Goal: Transaction & Acquisition: Purchase product/service

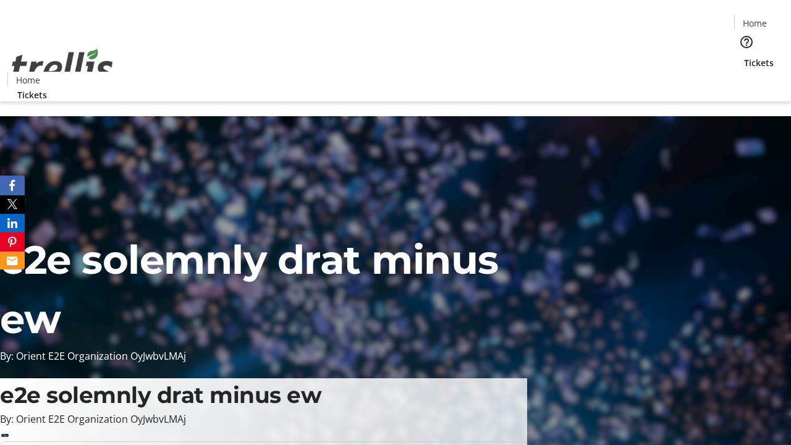
click at [744, 56] on span "Tickets" at bounding box center [759, 62] width 30 height 13
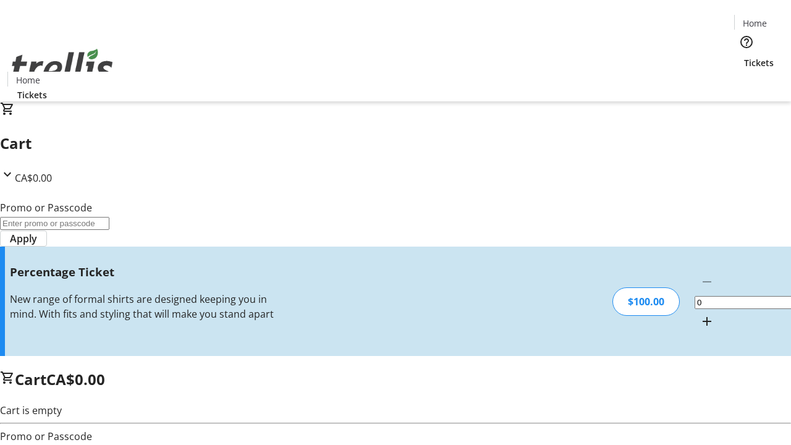
click at [700, 314] on mat-icon "Increment by one" at bounding box center [707, 321] width 15 height 15
type input "1"
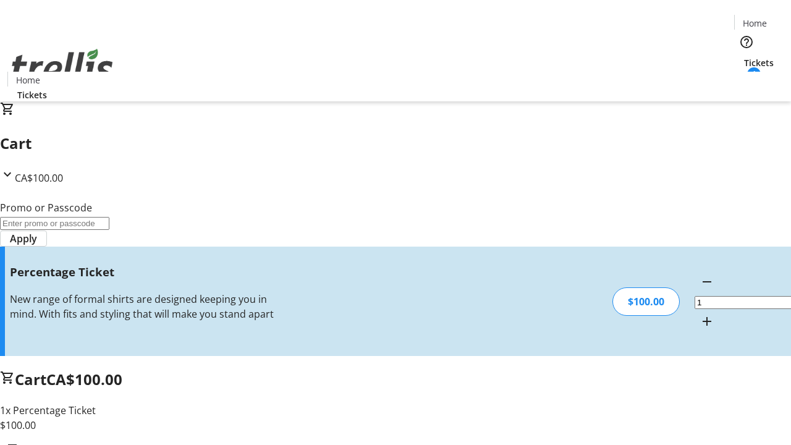
type input "FOO"
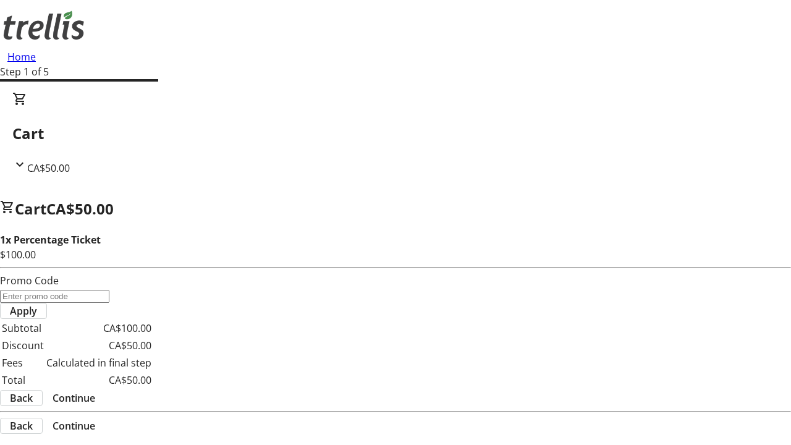
click at [95, 391] on span "Continue" at bounding box center [74, 398] width 43 height 15
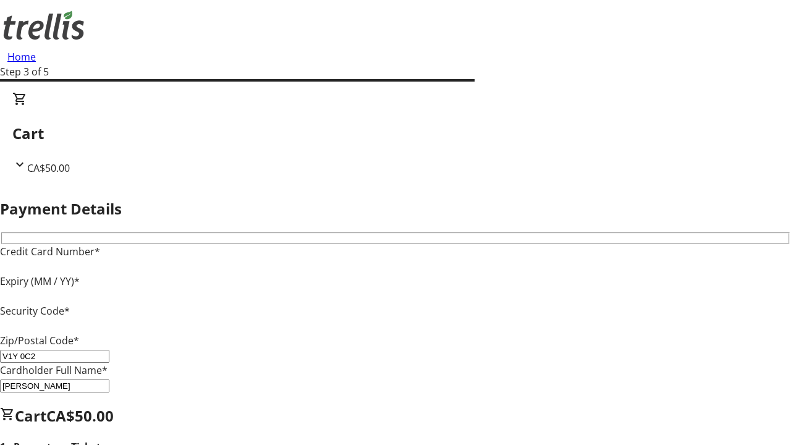
type input "V1Y 0C2"
